Goal: Task Accomplishment & Management: Manage account settings

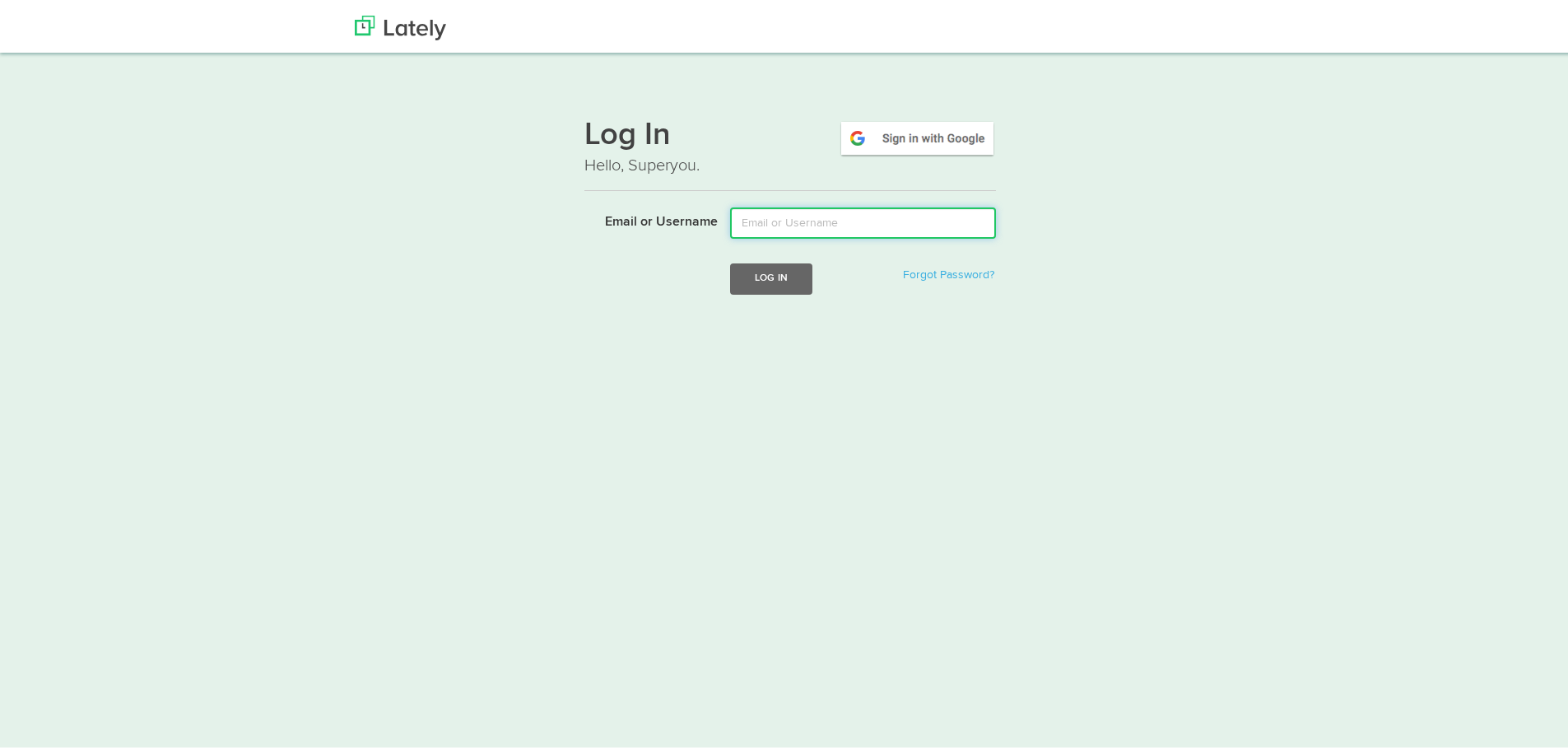
click at [771, 225] on input "Email or Username" at bounding box center [862, 219] width 266 height 31
type input "[EMAIL_ADDRESS][DOMAIN_NAME]"
click at [760, 273] on button "Log In" at bounding box center [771, 276] width 82 height 31
drag, startPoint x: 837, startPoint y: 330, endPoint x: 886, endPoint y: 340, distance: 50.0
click at [886, 340] on form "Email or Username Log In Forgot Password? Sorry, please try again." at bounding box center [791, 277] width 412 height 145
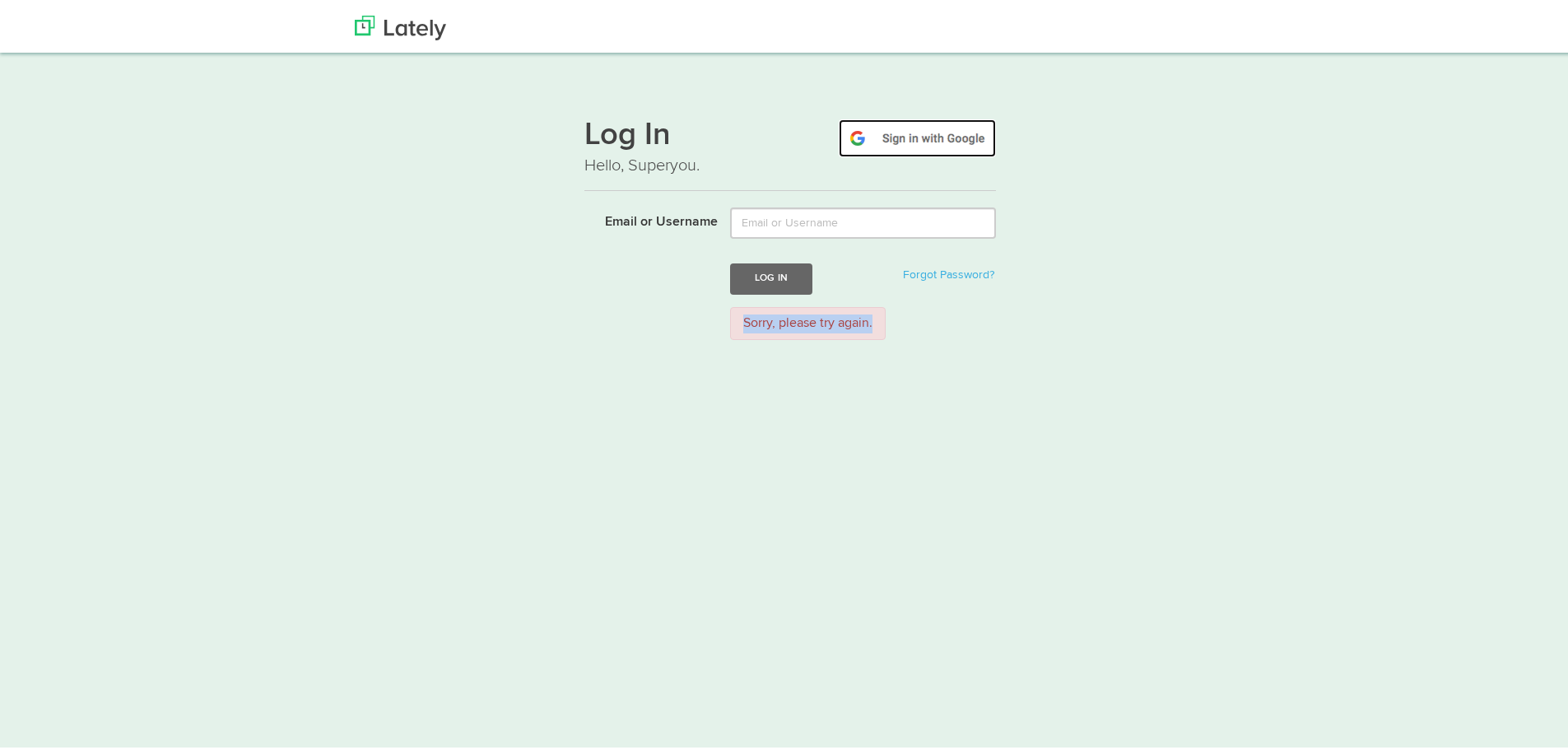
click at [939, 138] on img at bounding box center [917, 135] width 157 height 38
click at [967, 275] on link "Forgot Password?" at bounding box center [949, 272] width 92 height 11
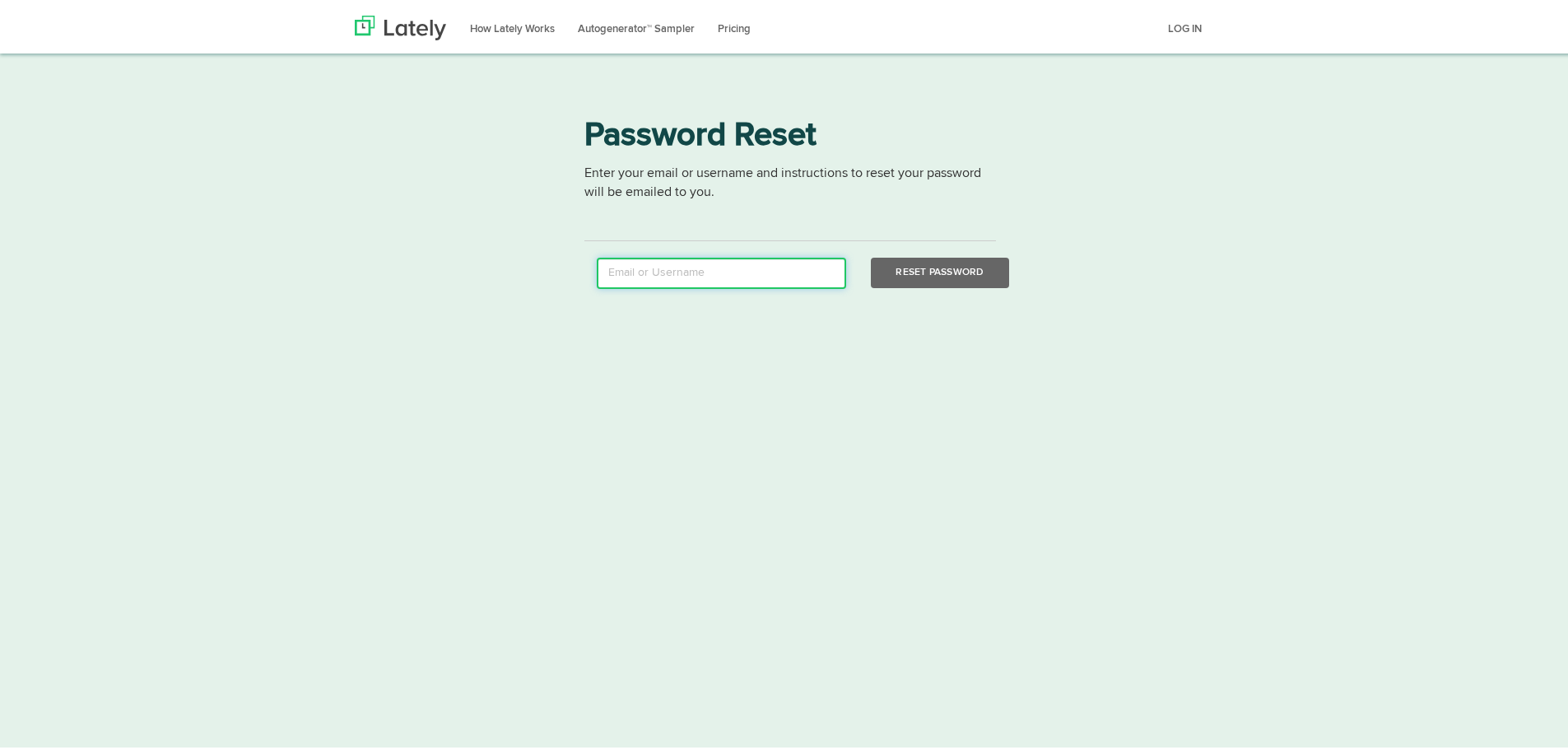
click at [789, 272] on input "email" at bounding box center [721, 270] width 249 height 31
type input "[EMAIL_ADDRESS][DOMAIN_NAME]"
click at [935, 275] on button "Reset Password" at bounding box center [939, 270] width 137 height 31
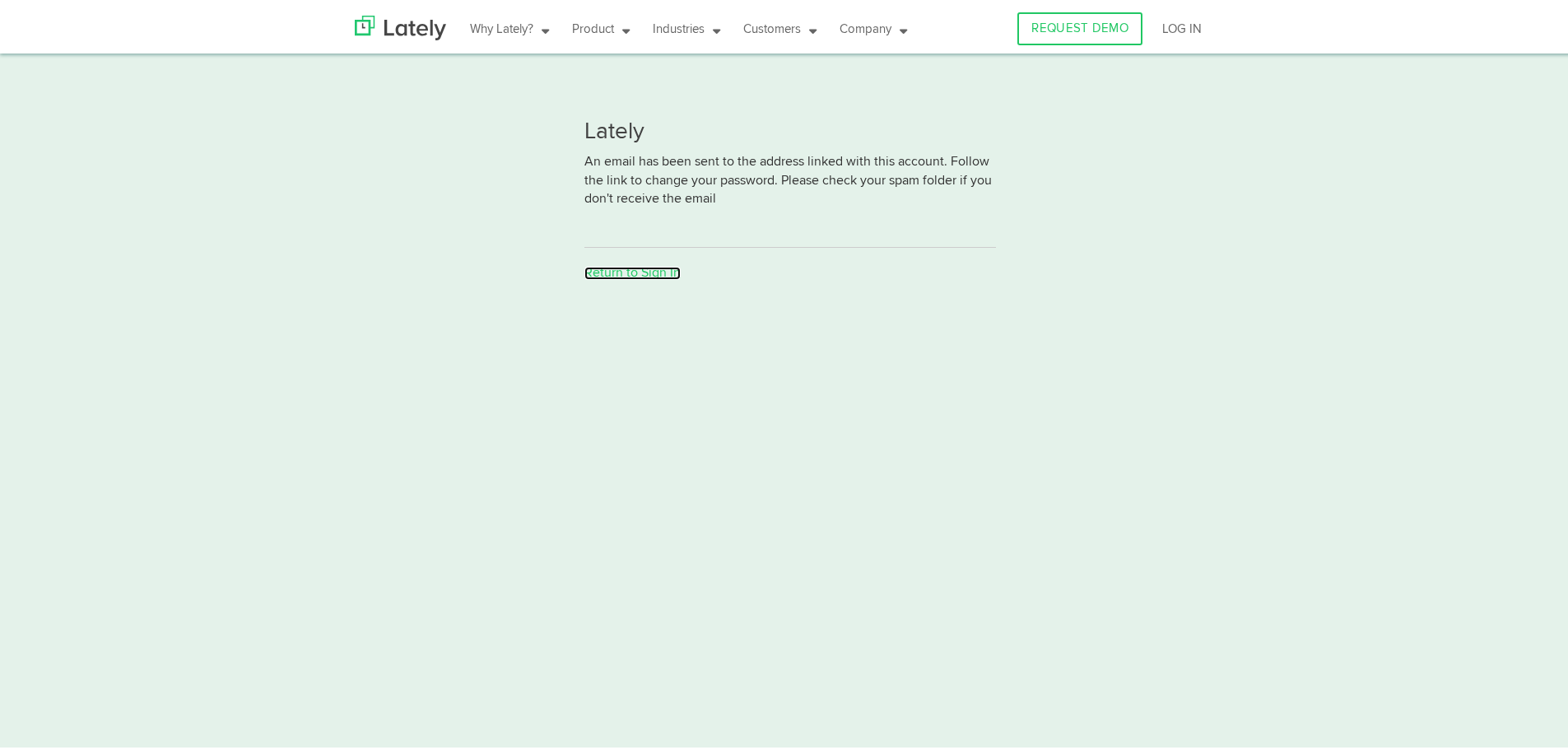
click at [621, 272] on link "Return to Sign In" at bounding box center [632, 270] width 96 height 13
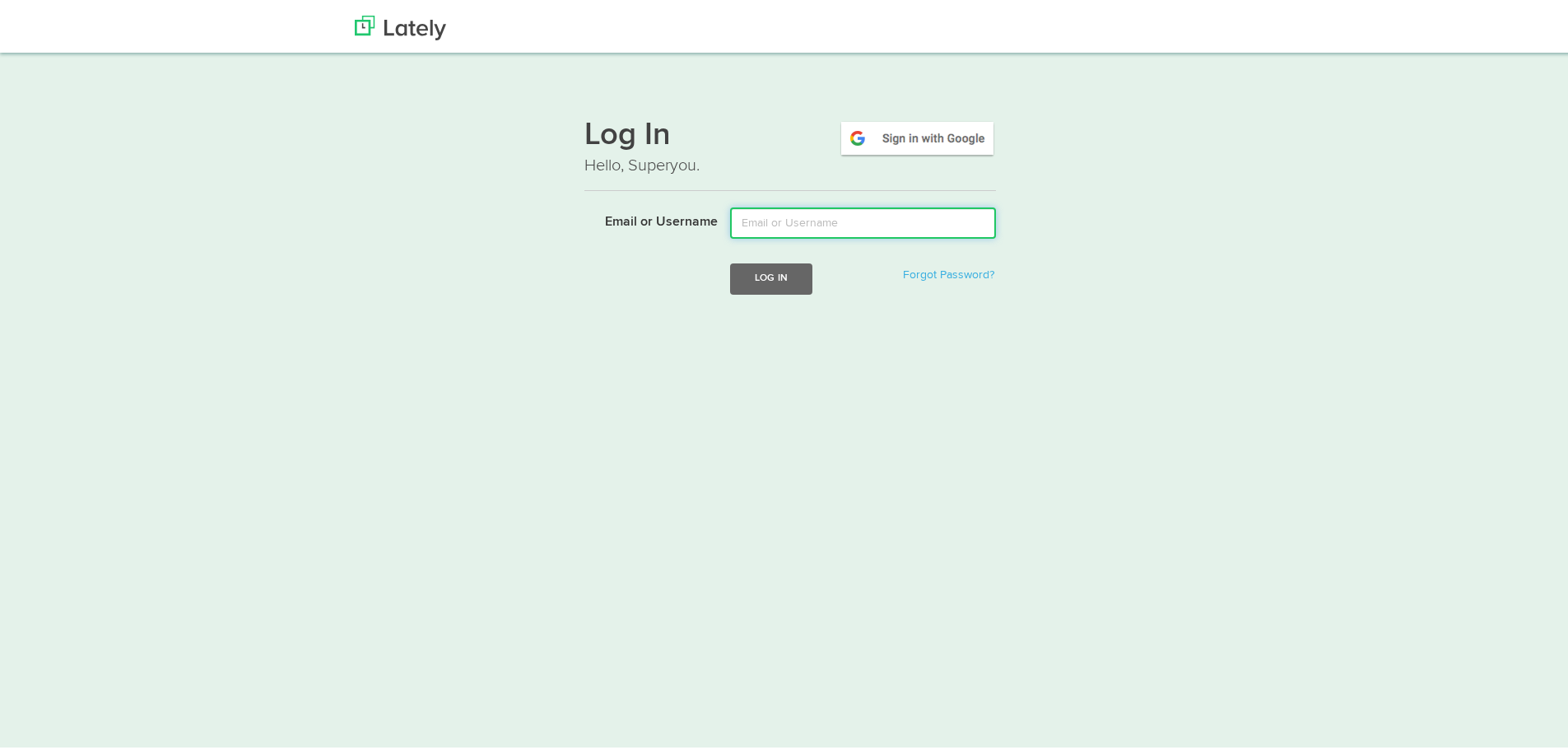
click at [791, 224] on input "Email or Username" at bounding box center [862, 219] width 266 height 31
type input "[EMAIL_ADDRESS][DOMAIN_NAME]"
click at [770, 282] on button "Log In" at bounding box center [771, 276] width 82 height 31
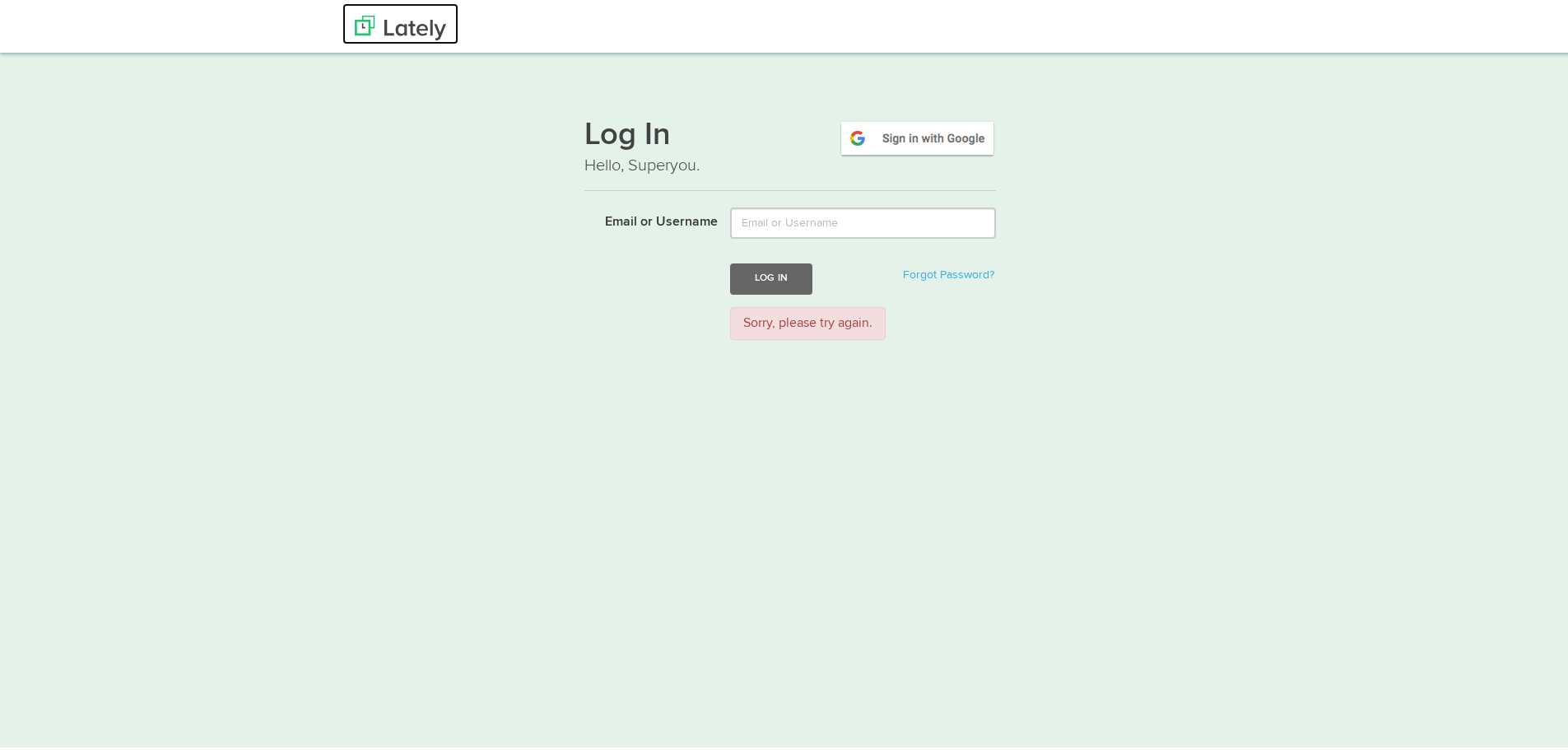
click at [435, 37] on link at bounding box center [401, 20] width 116 height 41
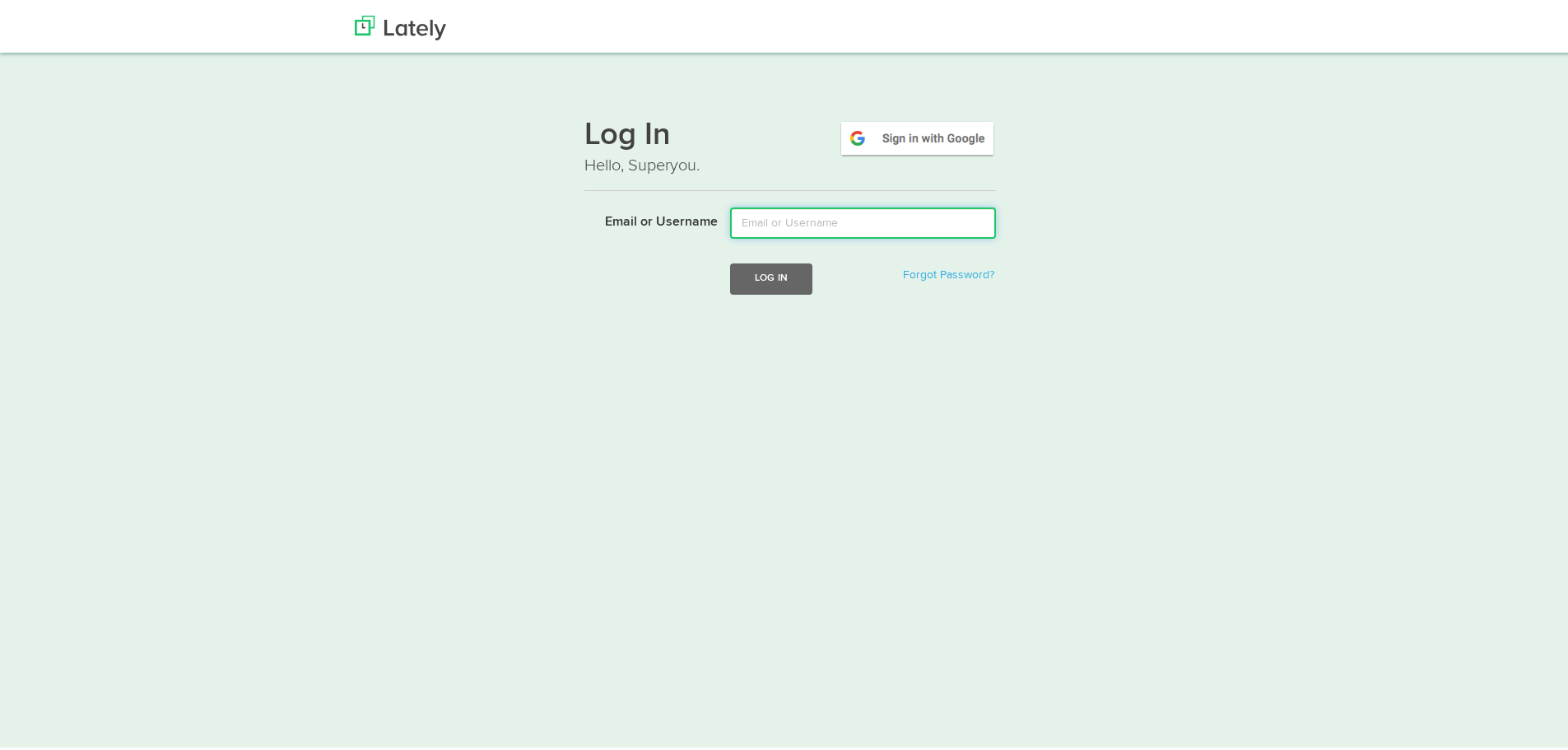
click at [871, 220] on input "Email or Username" at bounding box center [862, 219] width 266 height 31
click at [889, 142] on img at bounding box center [917, 135] width 157 height 38
click at [795, 223] on input "Email or Username" at bounding box center [862, 219] width 266 height 31
type input "[EMAIL_ADDRESS][DOMAIN_NAME]"
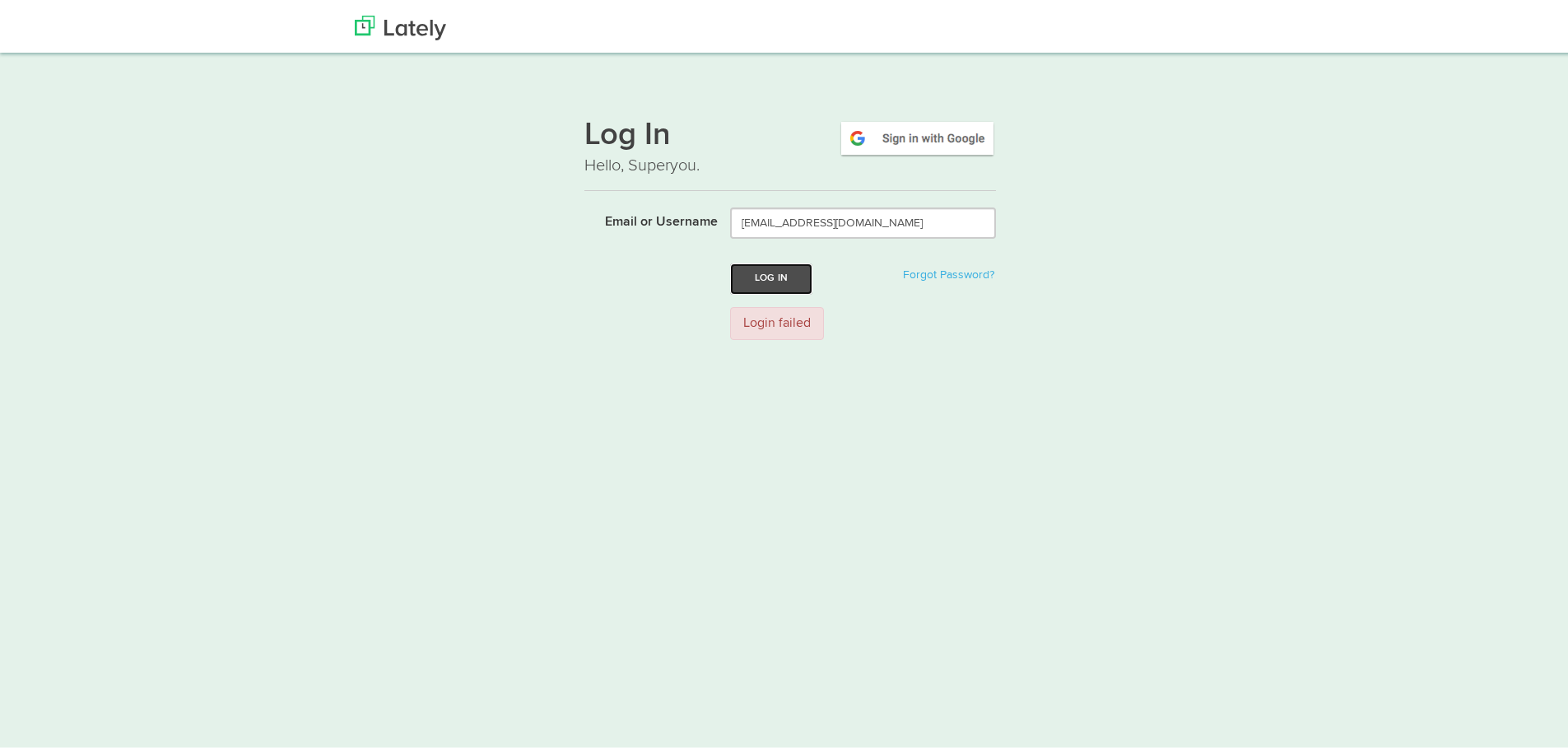
click at [794, 284] on button "Log In" at bounding box center [771, 276] width 82 height 31
click at [419, 28] on img at bounding box center [401, 25] width 92 height 25
